Goal: Navigation & Orientation: Go to known website

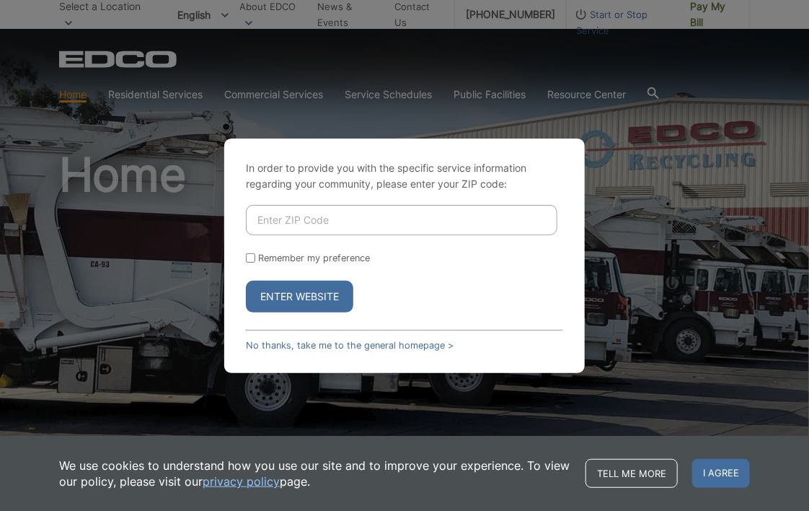
click at [301, 223] on input "Enter ZIP Code" at bounding box center [402, 220] width 312 height 30
type input "92026"
click at [322, 296] on button "Enter Website" at bounding box center [299, 297] width 107 height 32
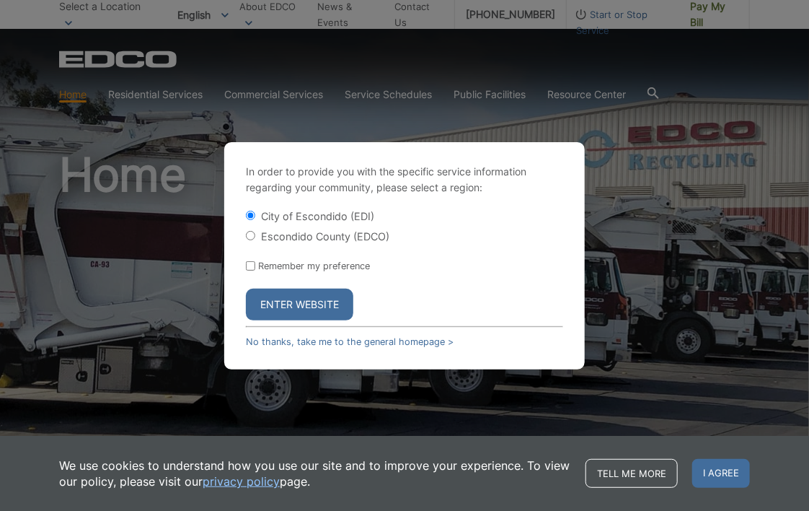
click at [250, 233] on input "Escondido County (EDCO)" at bounding box center [250, 235] width 9 height 9
radio input "true"
click at [311, 297] on button "Enter Website" at bounding box center [299, 305] width 107 height 32
